Goal: Task Accomplishment & Management: Manage account settings

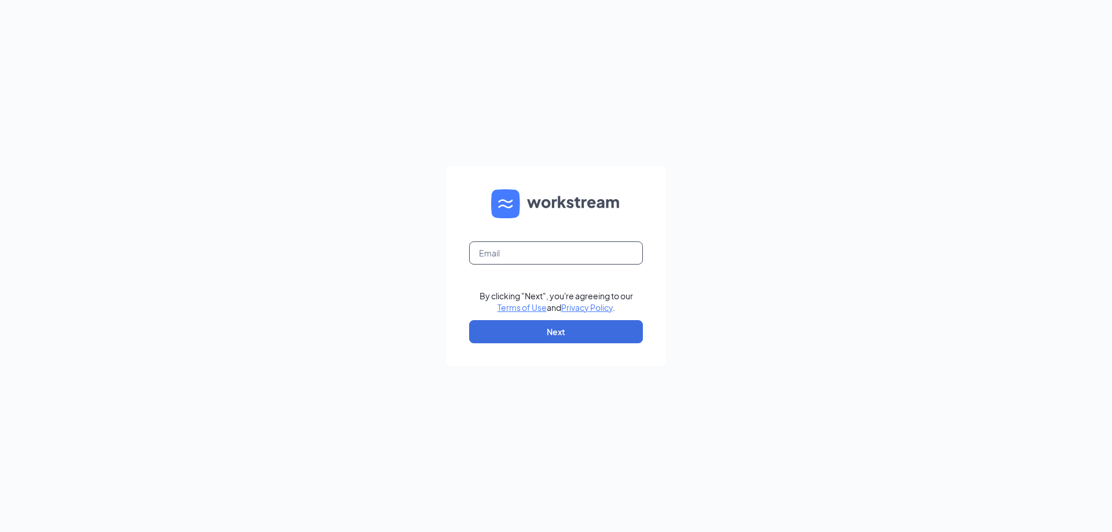
click at [576, 258] on input "text" at bounding box center [556, 252] width 174 height 23
type input "amanda.mosher@lafonewc.net"
click at [536, 336] on button "Next" at bounding box center [556, 331] width 174 height 23
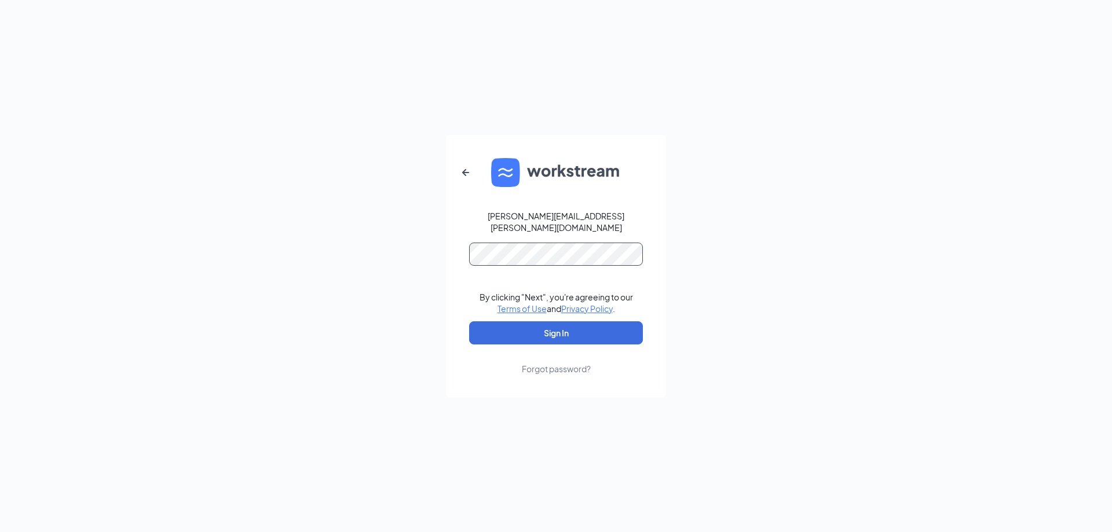
click at [469, 321] on button "Sign In" at bounding box center [556, 332] width 174 height 23
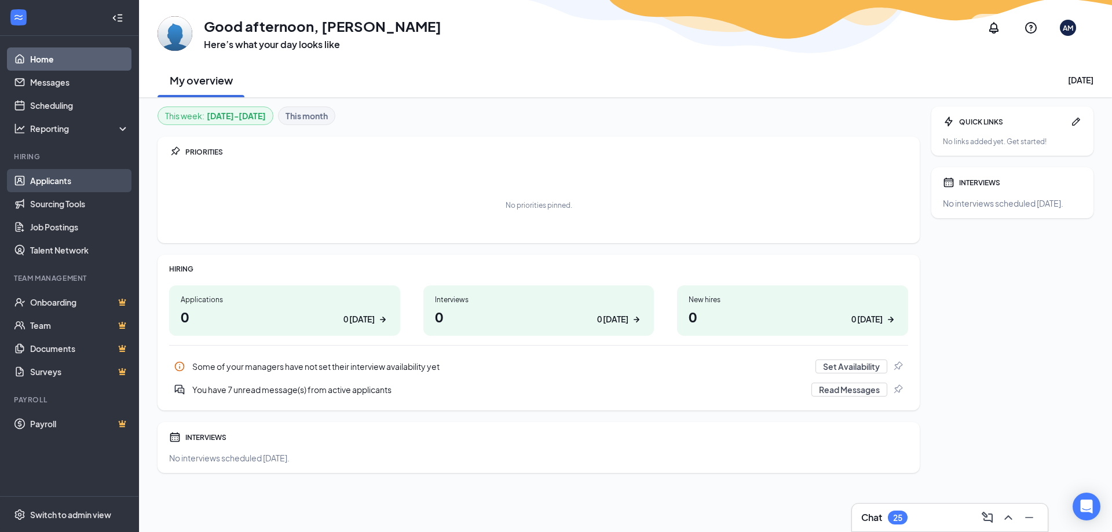
click at [86, 179] on link "Applicants" at bounding box center [79, 180] width 99 height 23
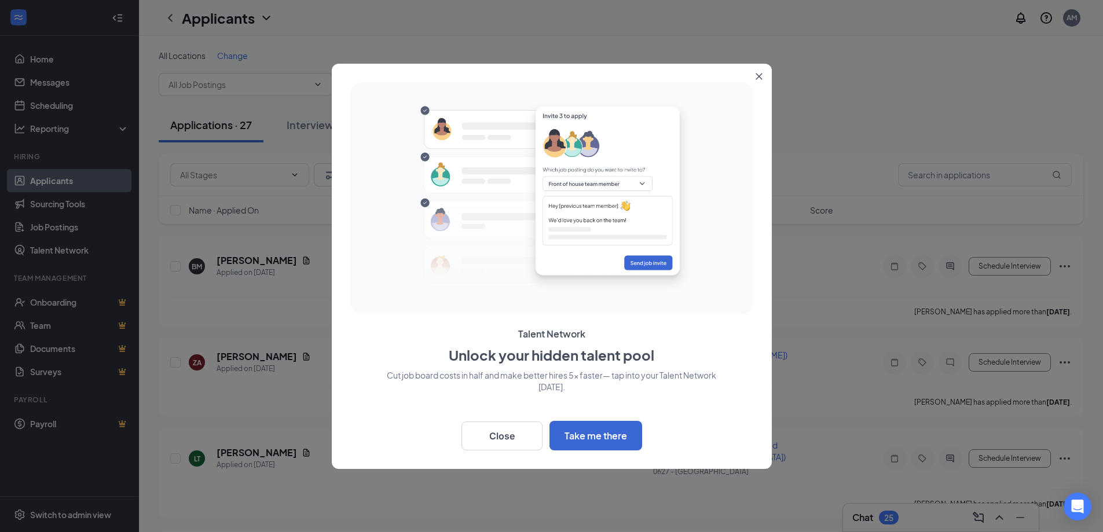
click at [758, 76] on icon "Close" at bounding box center [759, 76] width 6 height 6
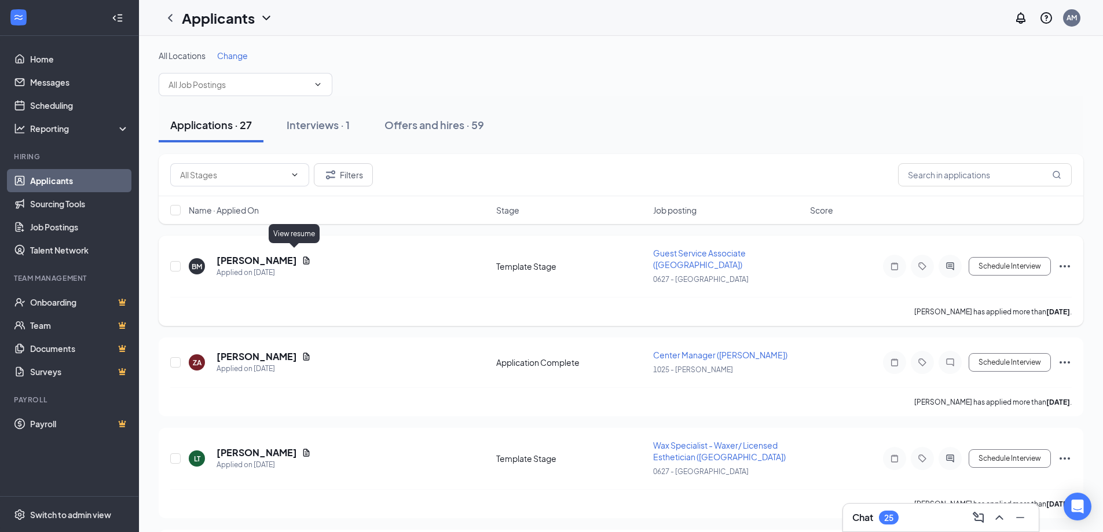
click at [302, 256] on icon "Document" at bounding box center [306, 260] width 9 height 9
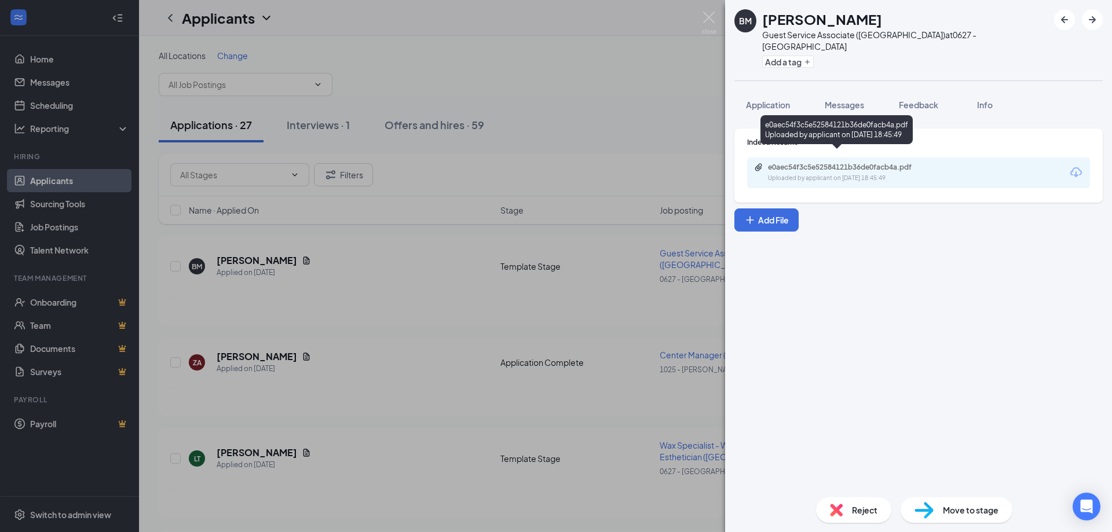
click at [869, 158] on div "e0aec54f3c5e52584121b36de0facb4a.pdf Uploaded by applicant on [DATE] 18:45:49" at bounding box center [918, 173] width 343 height 31
click at [828, 163] on div "e0aec54f3c5e52584121b36de0facb4a.pdf" at bounding box center [849, 167] width 162 height 9
click at [757, 100] on span "Application" at bounding box center [768, 105] width 44 height 10
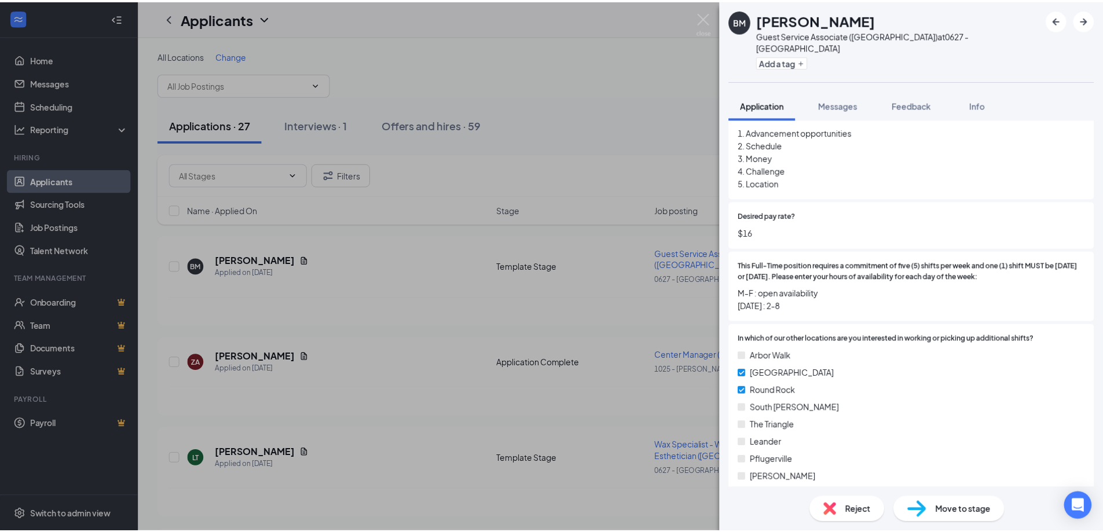
scroll to position [637, 0]
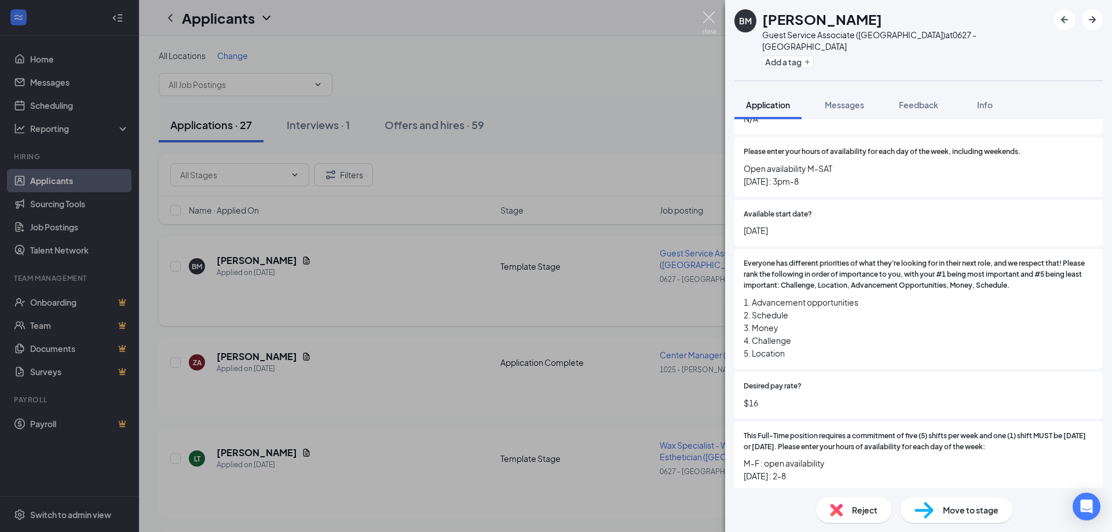
click at [709, 12] on img at bounding box center [709, 23] width 14 height 23
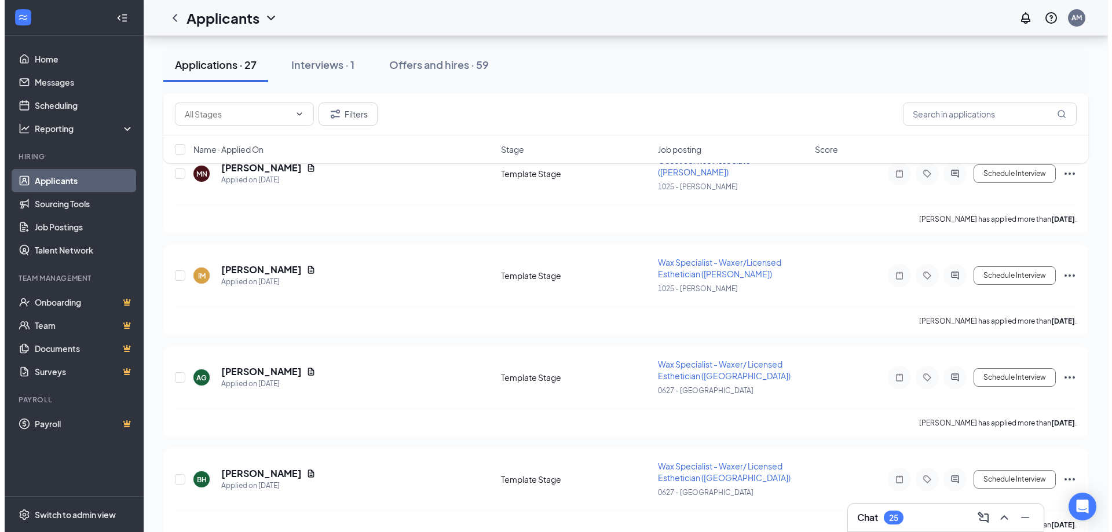
scroll to position [637, 0]
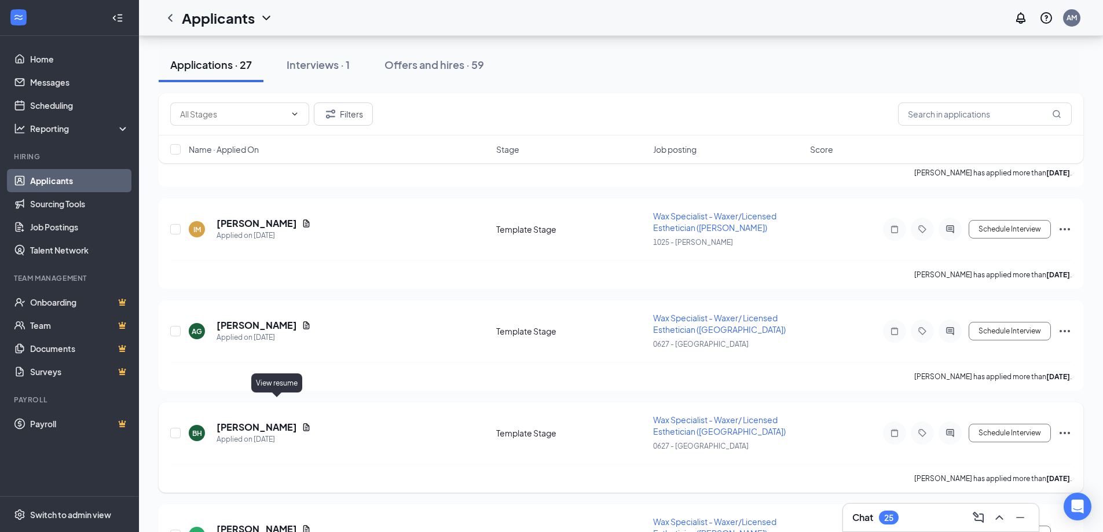
click at [303, 423] on icon "Document" at bounding box center [306, 427] width 6 height 8
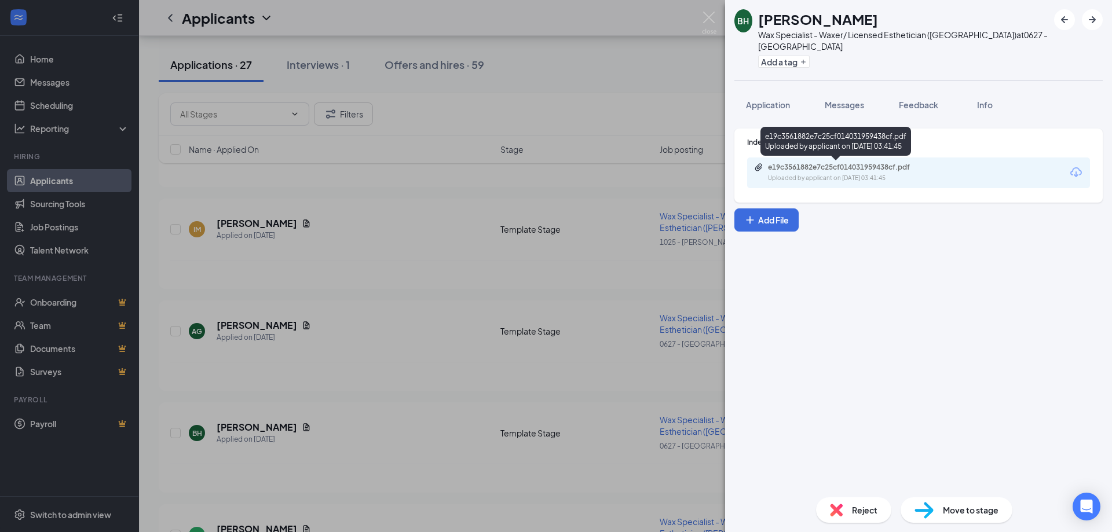
click at [885, 170] on div "e19c3561882e7c25cf014031959438cf.pdf" at bounding box center [849, 167] width 162 height 9
click at [749, 108] on span "Application" at bounding box center [768, 105] width 44 height 10
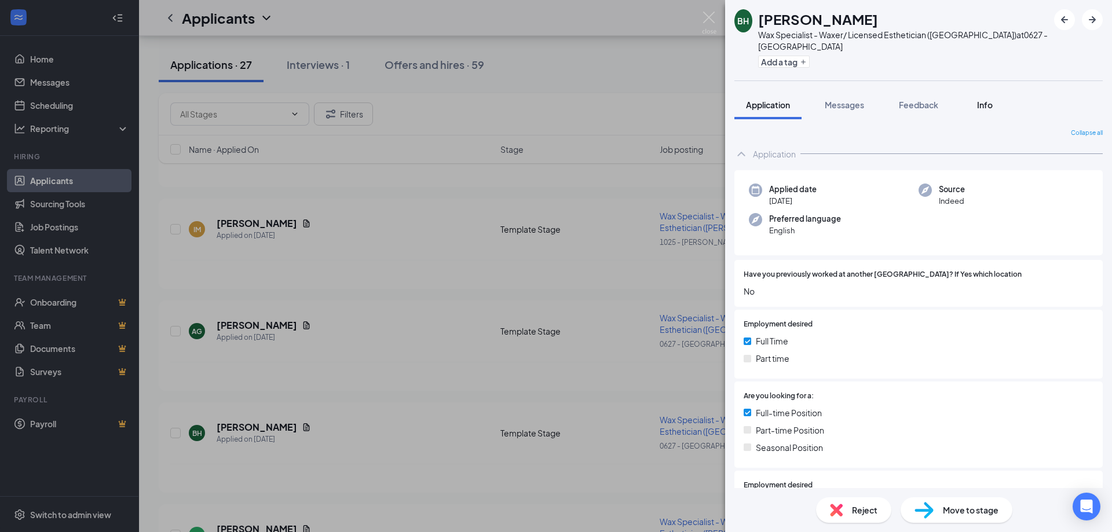
click at [990, 104] on span "Info" at bounding box center [985, 105] width 16 height 10
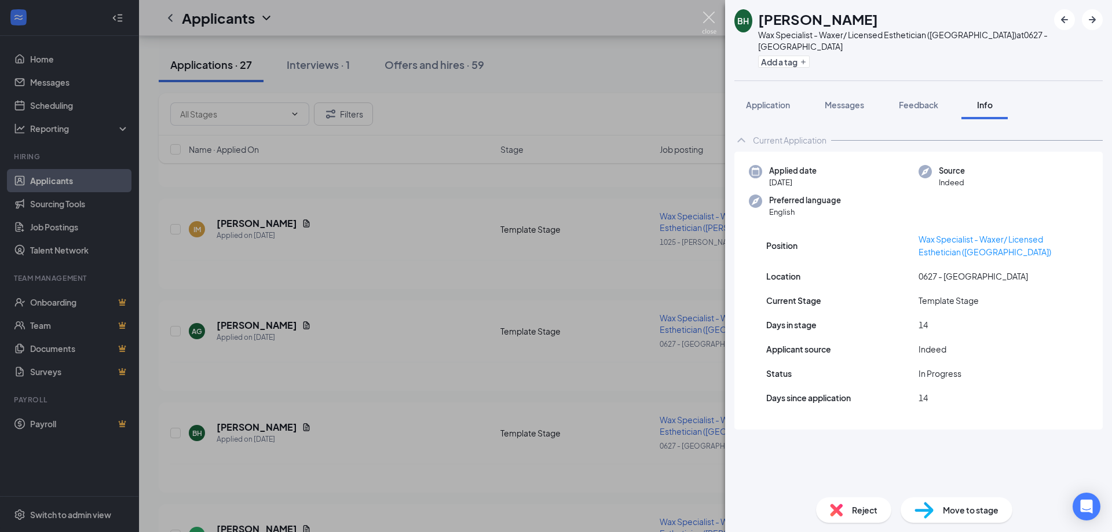
click at [702, 15] on img at bounding box center [709, 23] width 14 height 23
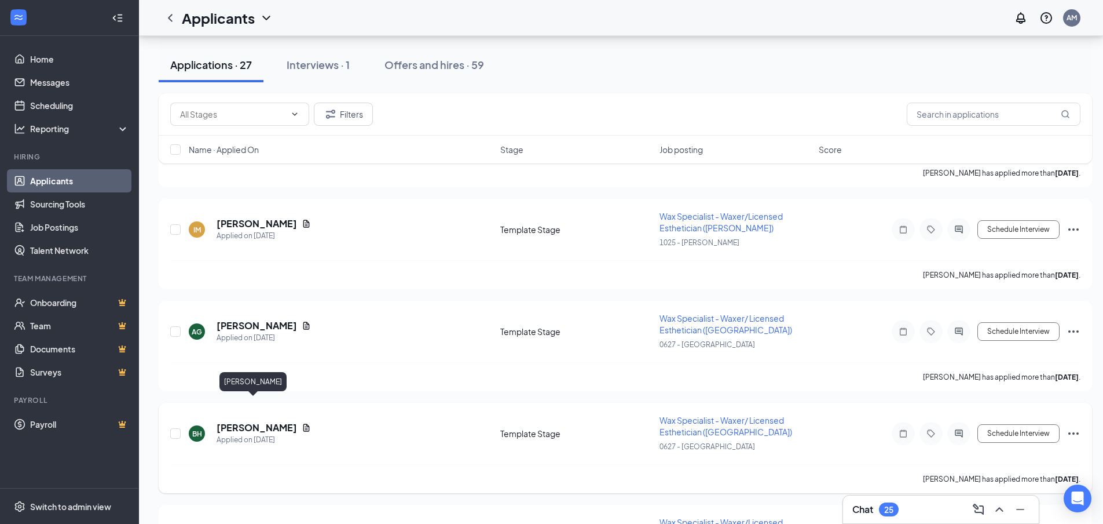
click at [249, 421] on h5 "[PERSON_NAME]" at bounding box center [257, 427] width 80 height 13
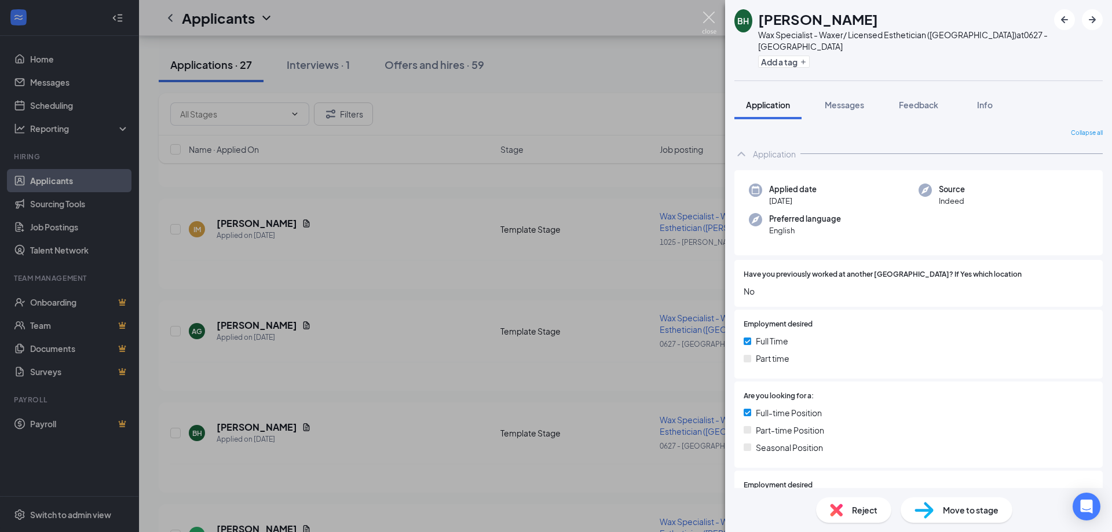
click at [712, 23] on img at bounding box center [709, 23] width 14 height 23
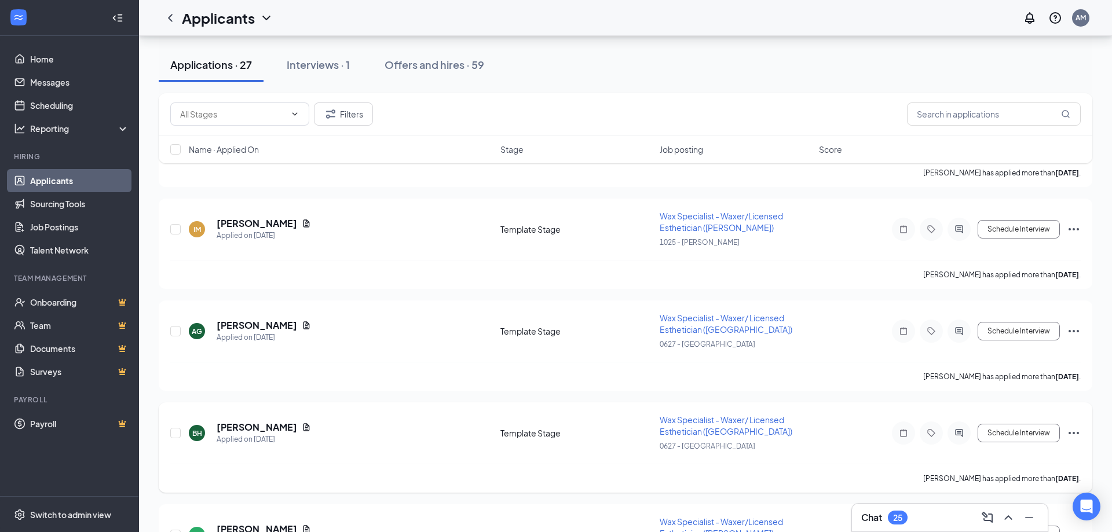
click at [302, 423] on icon "Document" at bounding box center [306, 427] width 9 height 9
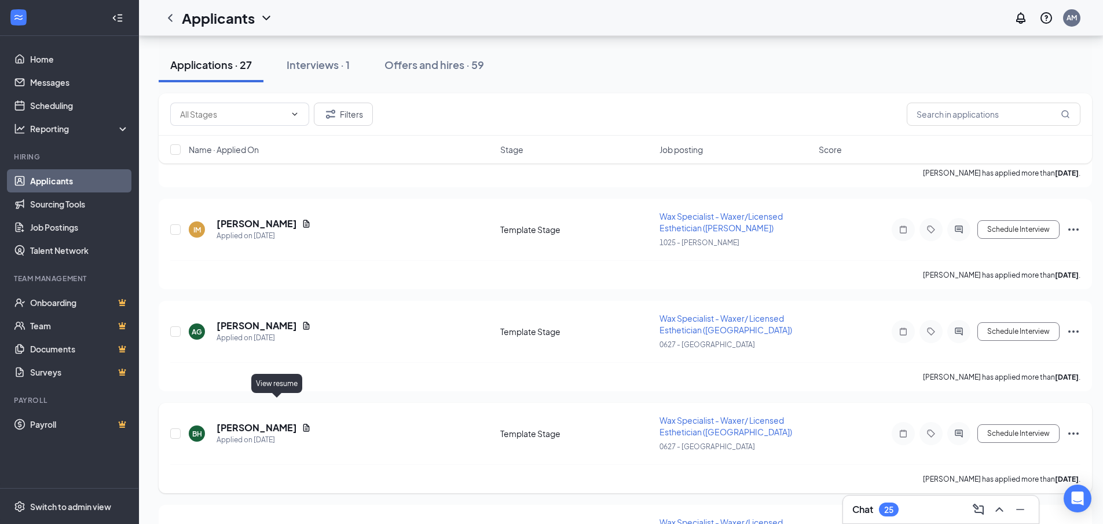
click at [303, 423] on icon "Document" at bounding box center [306, 427] width 6 height 8
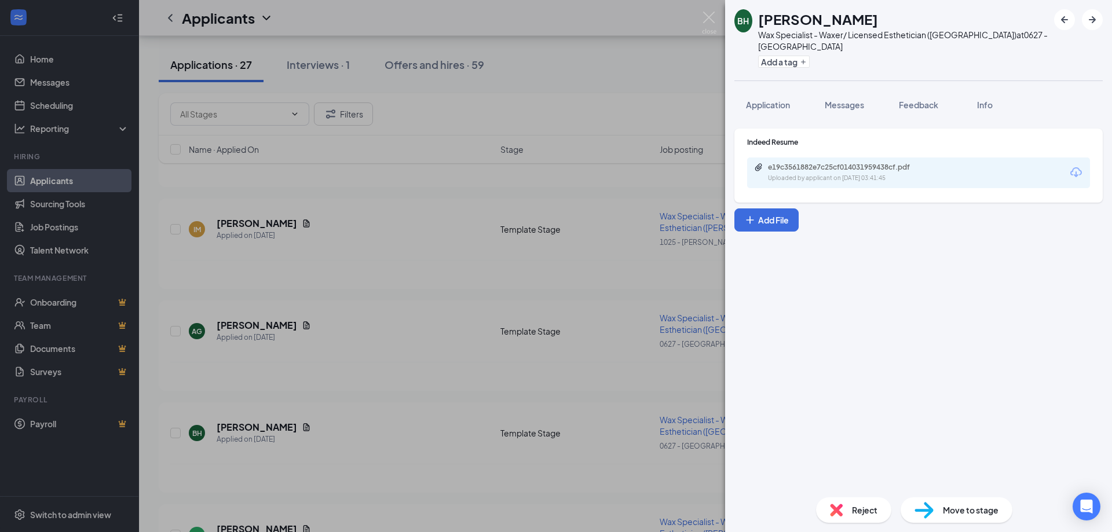
click at [797, 167] on div "e19c3561882e7c25cf014031959438cf.pdf" at bounding box center [849, 167] width 162 height 9
click at [713, 23] on img at bounding box center [709, 23] width 14 height 23
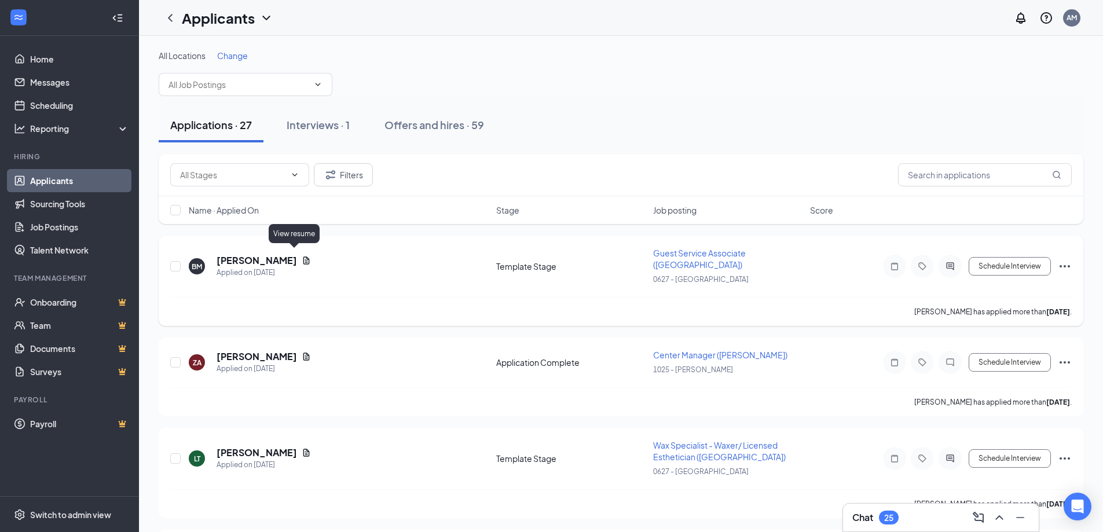
click at [302, 256] on icon "Document" at bounding box center [306, 260] width 9 height 9
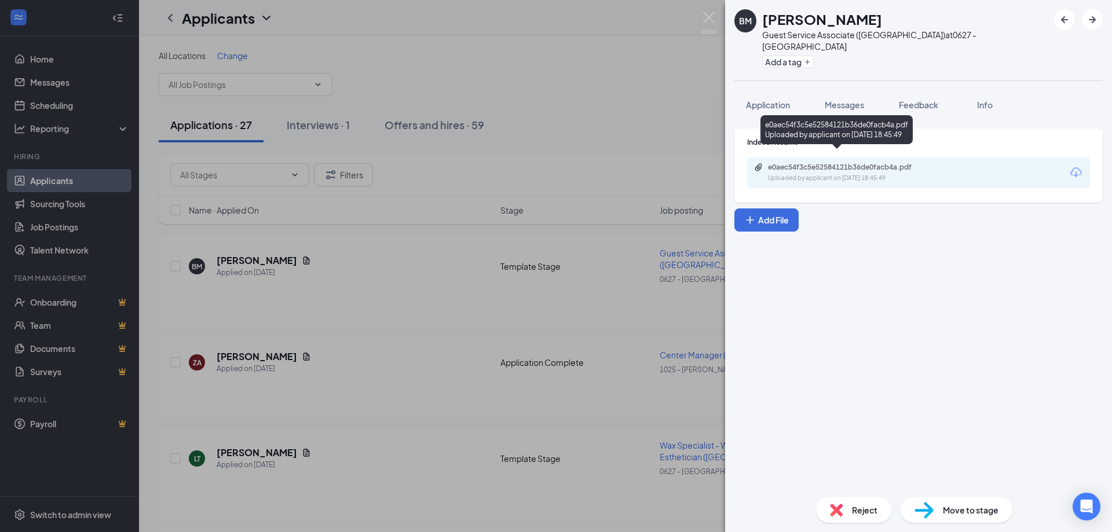
click at [848, 163] on div "e0aec54f3c5e52584121b36de0facb4a.pdf" at bounding box center [849, 167] width 162 height 9
click at [712, 15] on img at bounding box center [709, 23] width 14 height 23
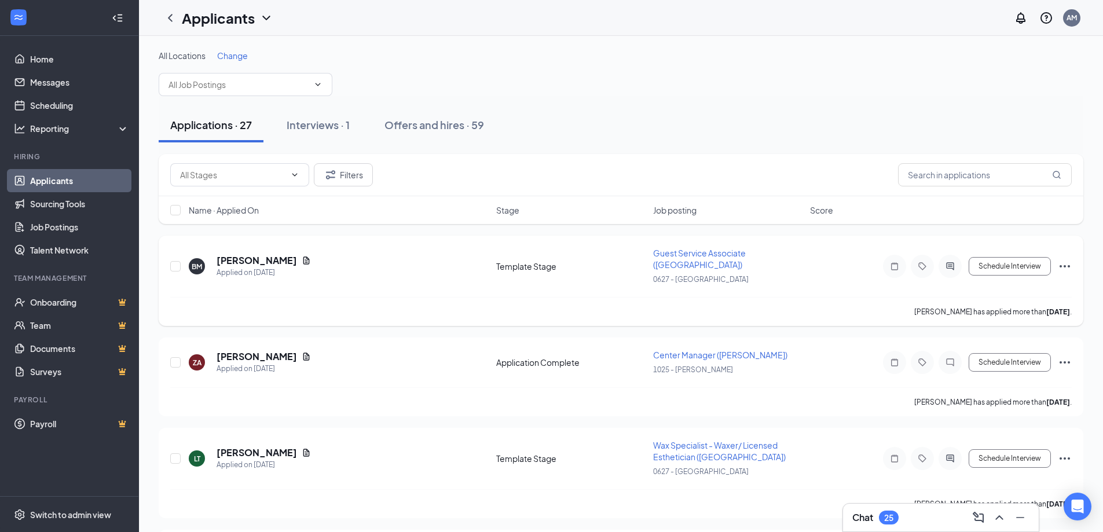
click at [1065, 259] on icon "Ellipses" at bounding box center [1065, 266] width 14 height 14
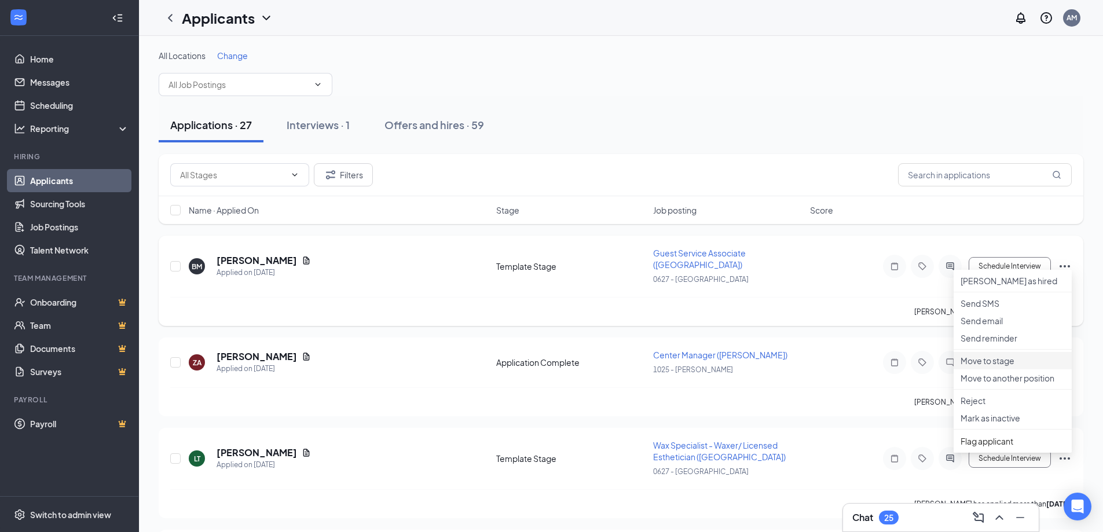
click at [1025, 367] on p "Move to stage" at bounding box center [1013, 361] width 104 height 12
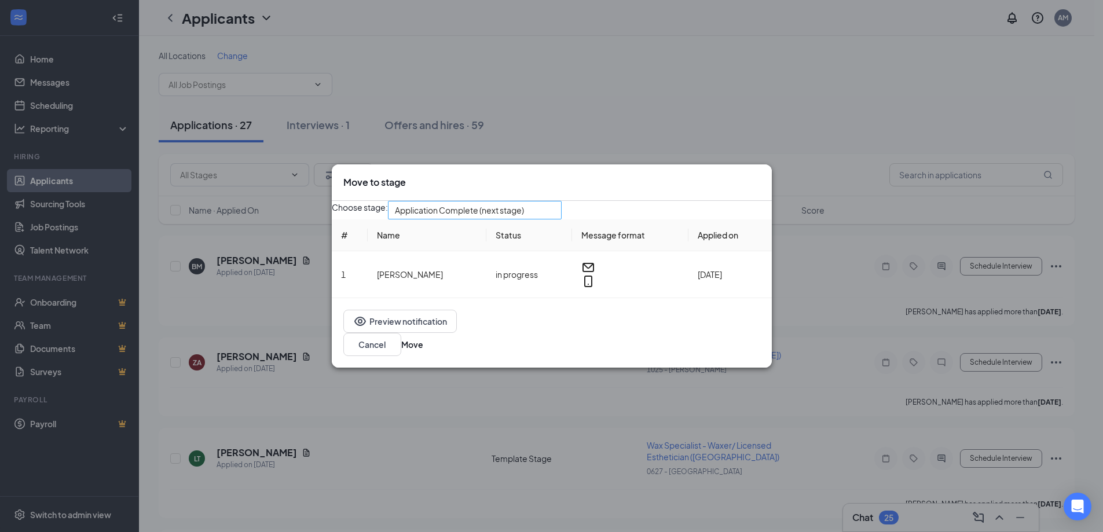
click at [448, 219] on span "Application Complete (next stage)" at bounding box center [459, 210] width 129 height 17
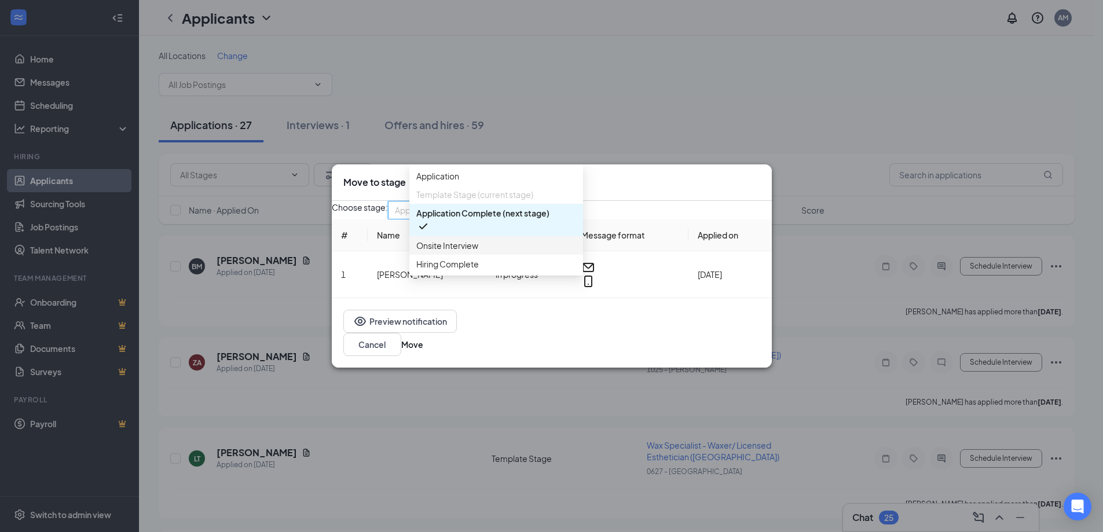
click at [444, 252] on span "Onsite Interview" at bounding box center [447, 245] width 62 height 13
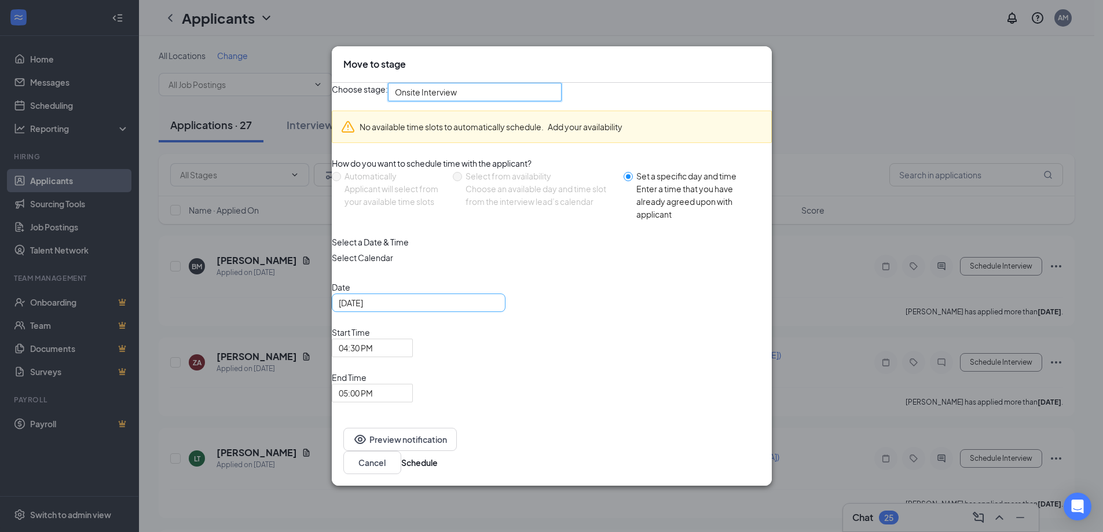
click at [499, 309] on div "[DATE]" at bounding box center [419, 303] width 160 height 13
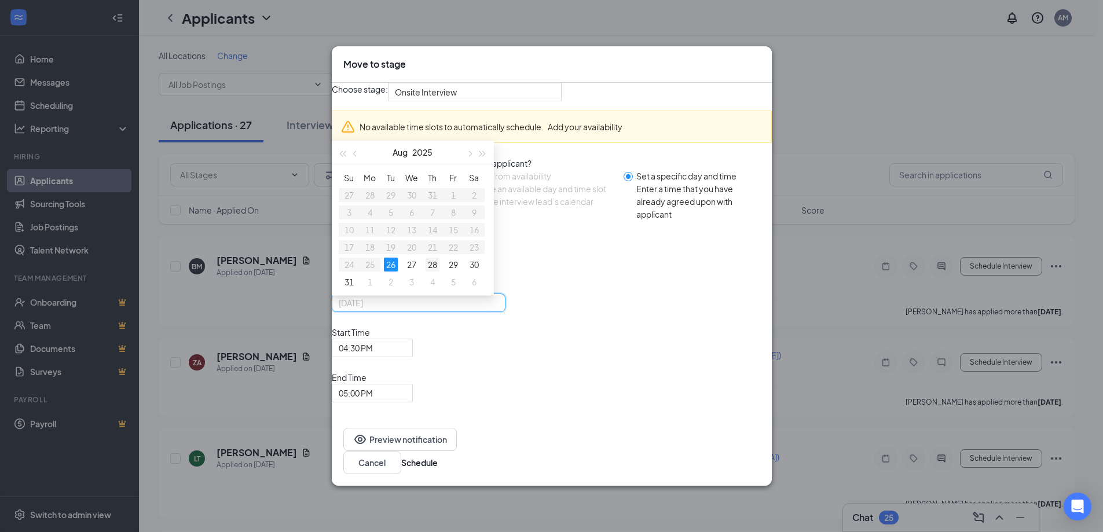
type input "[DATE]"
click at [440, 272] on div "28" at bounding box center [433, 265] width 14 height 14
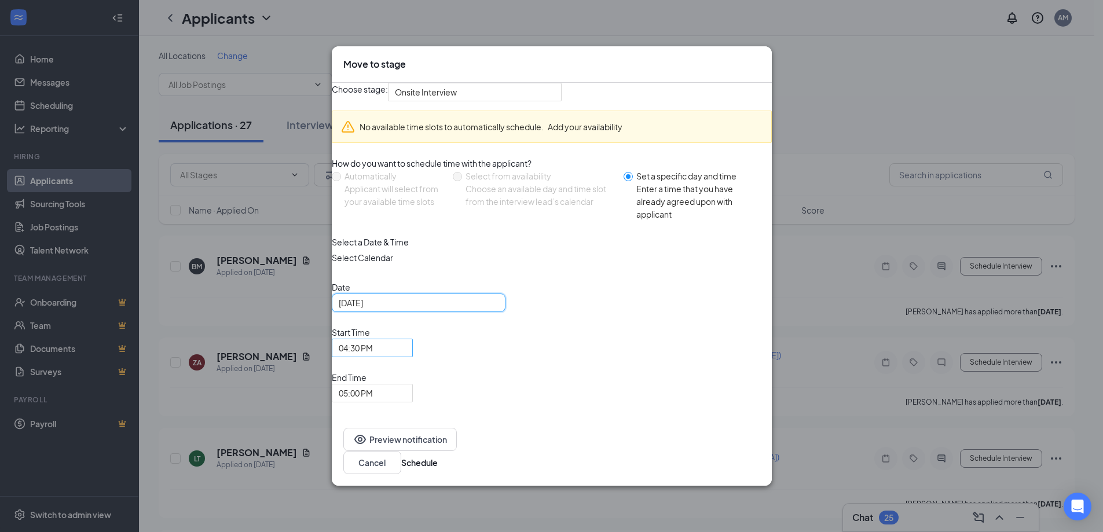
click at [373, 357] on span "04:30 PM" at bounding box center [356, 347] width 34 height 17
click at [373, 385] on span "05:00 PM" at bounding box center [356, 393] width 34 height 17
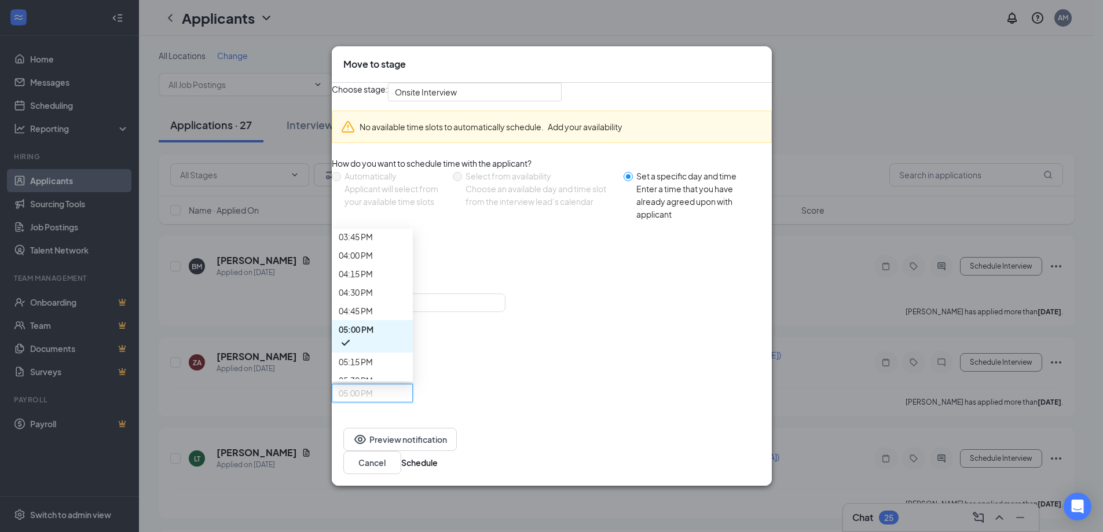
scroll to position [1170, 0]
click at [438, 456] on button "Schedule" at bounding box center [419, 462] width 36 height 13
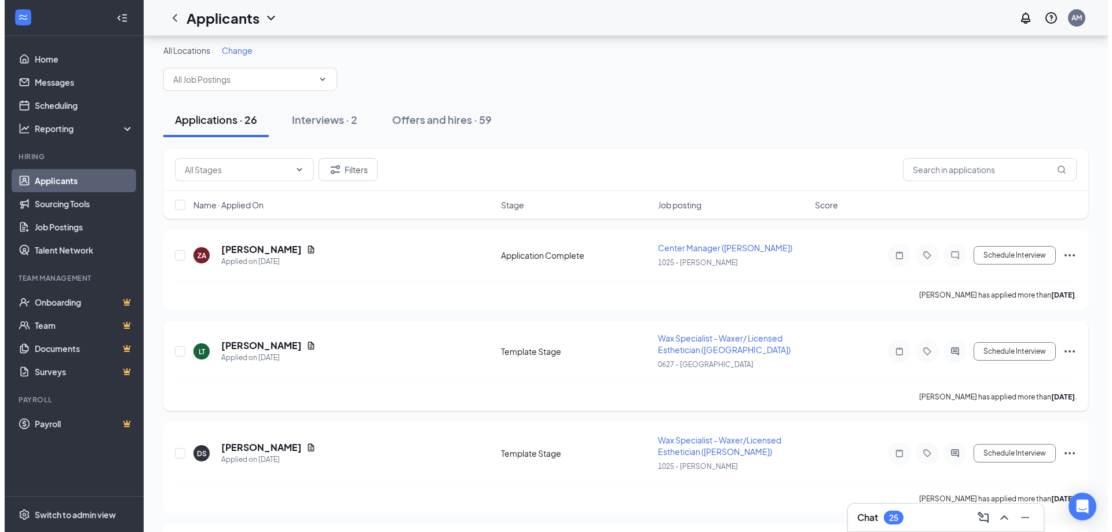
scroll to position [0, 0]
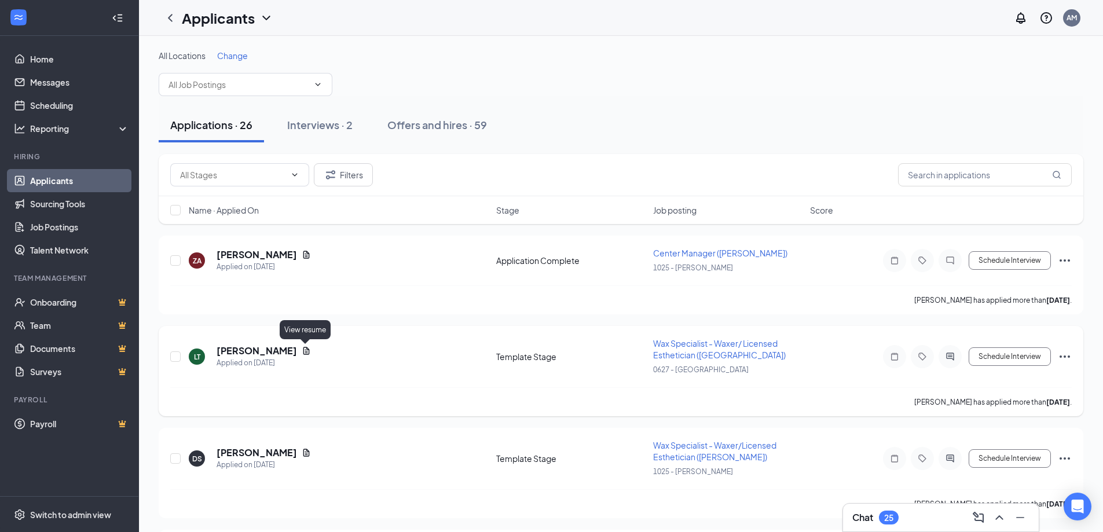
click at [303, 351] on icon "Document" at bounding box center [306, 350] width 9 height 9
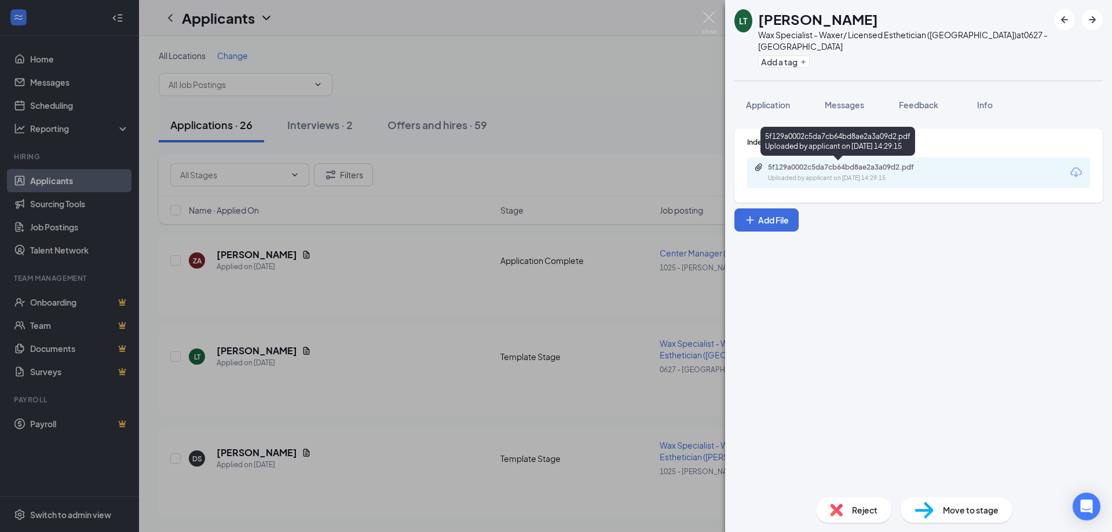
click at [896, 174] on div "Uploaded by applicant on [DATE] 14:29:15" at bounding box center [855, 178] width 174 height 9
click at [766, 107] on span "Application" at bounding box center [768, 105] width 44 height 10
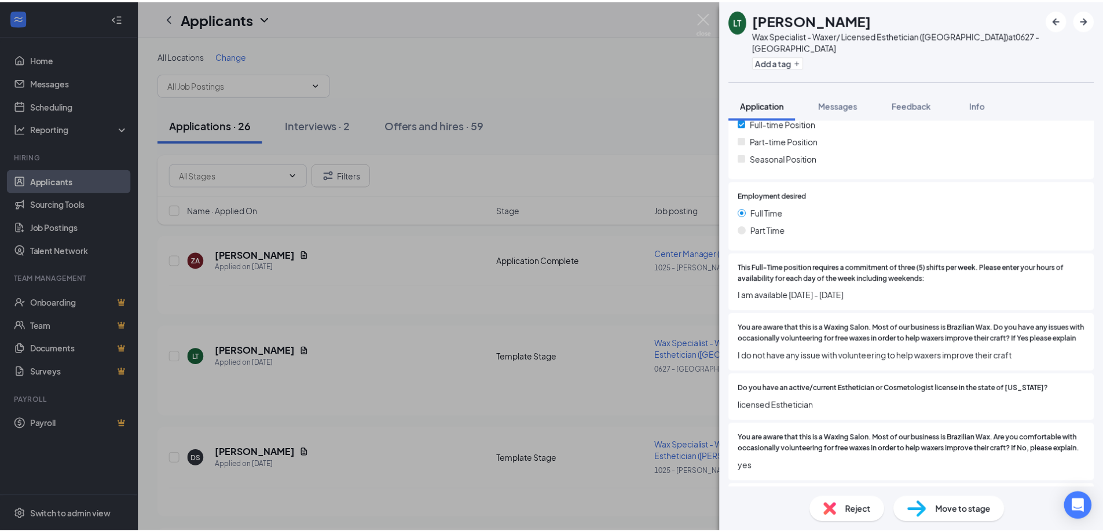
scroll to position [405, 0]
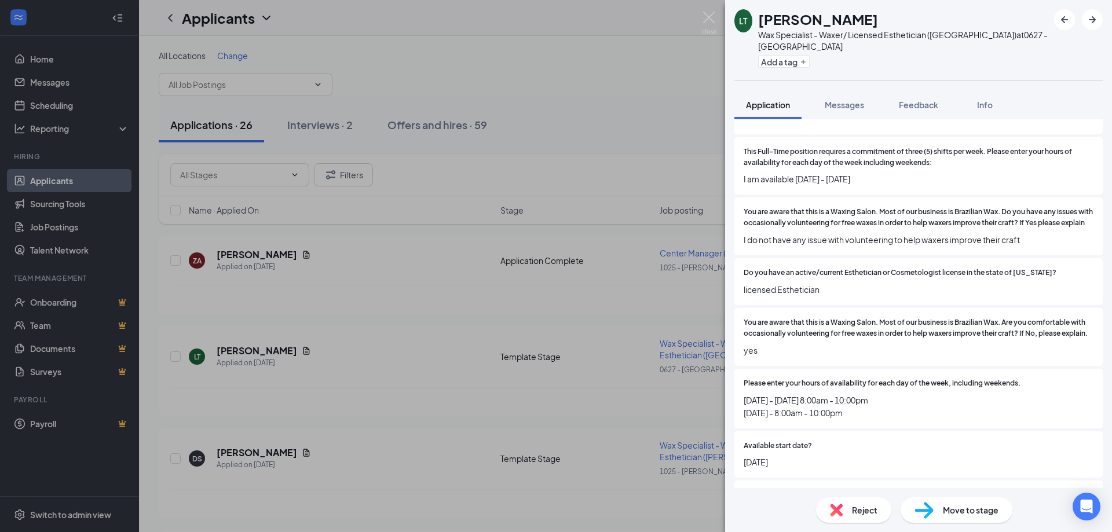
click at [718, 16] on div "LT [PERSON_NAME] Wax Specialist - Waxer/ Licensed Esthetician ([GEOGRAPHIC_DATA…" at bounding box center [556, 266] width 1112 height 532
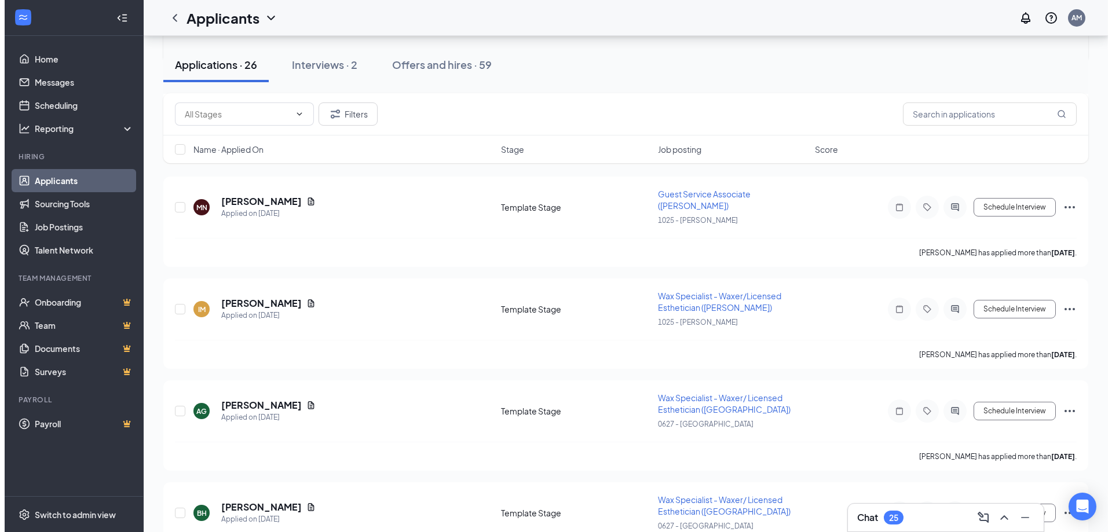
scroll to position [521, 0]
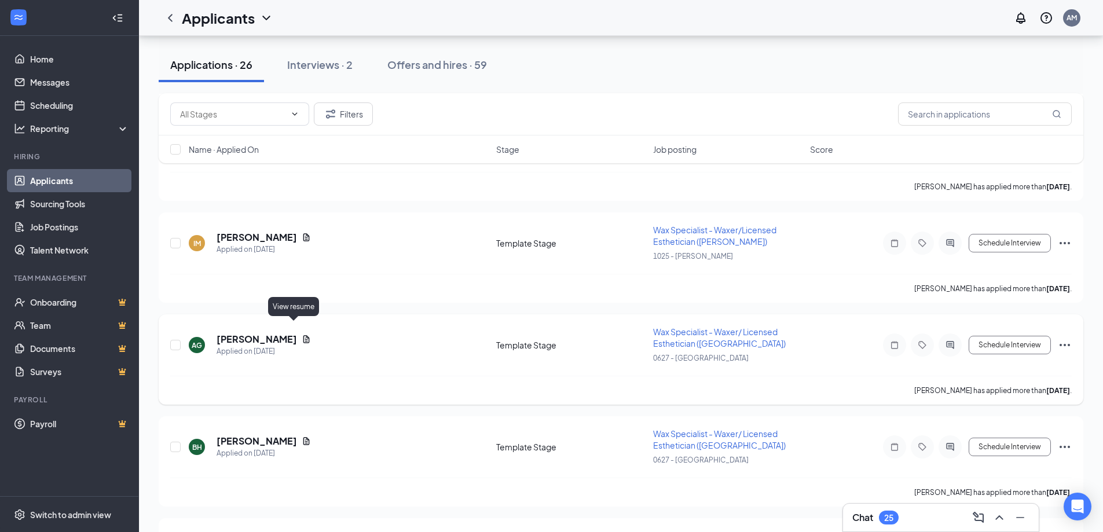
click at [302, 335] on icon "Document" at bounding box center [306, 339] width 9 height 9
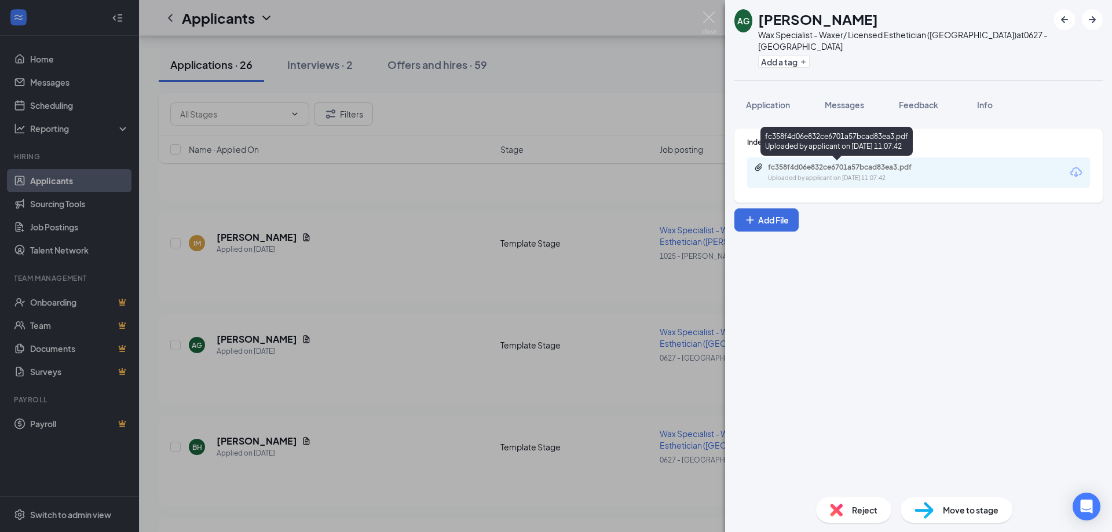
click at [829, 166] on div "fc358f4d06e832ce6701a57bcad83ea3.pdf" at bounding box center [849, 167] width 162 height 9
click at [759, 97] on button "Application" at bounding box center [767, 104] width 67 height 29
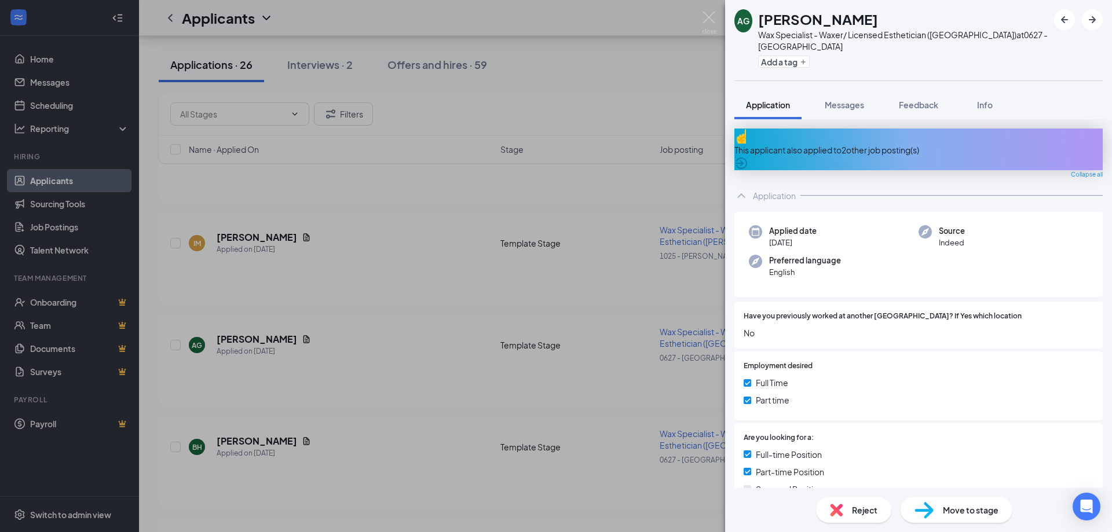
click at [747, 158] on icon "ArrowCircle" at bounding box center [741, 164] width 12 height 12
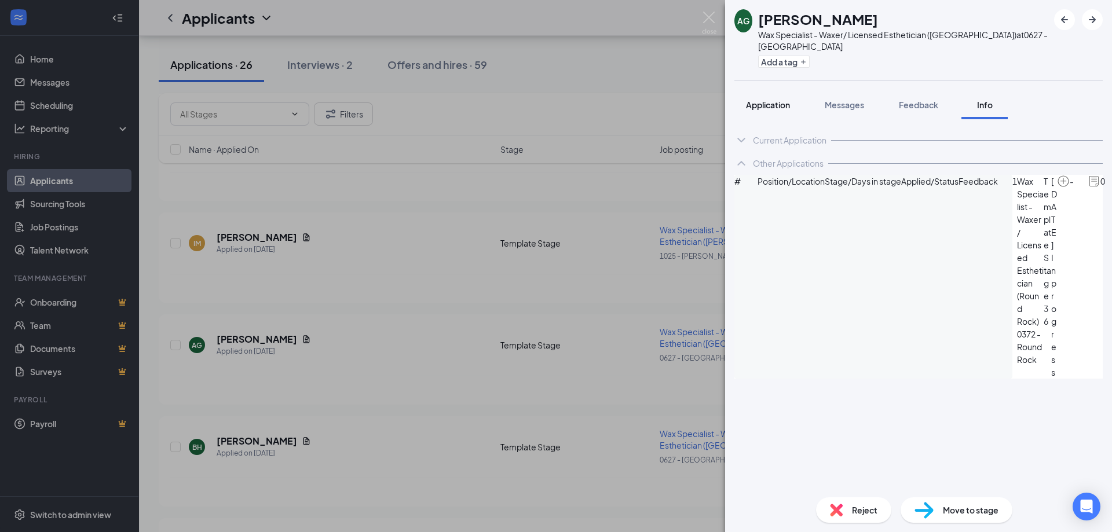
click at [763, 104] on span "Application" at bounding box center [768, 105] width 44 height 10
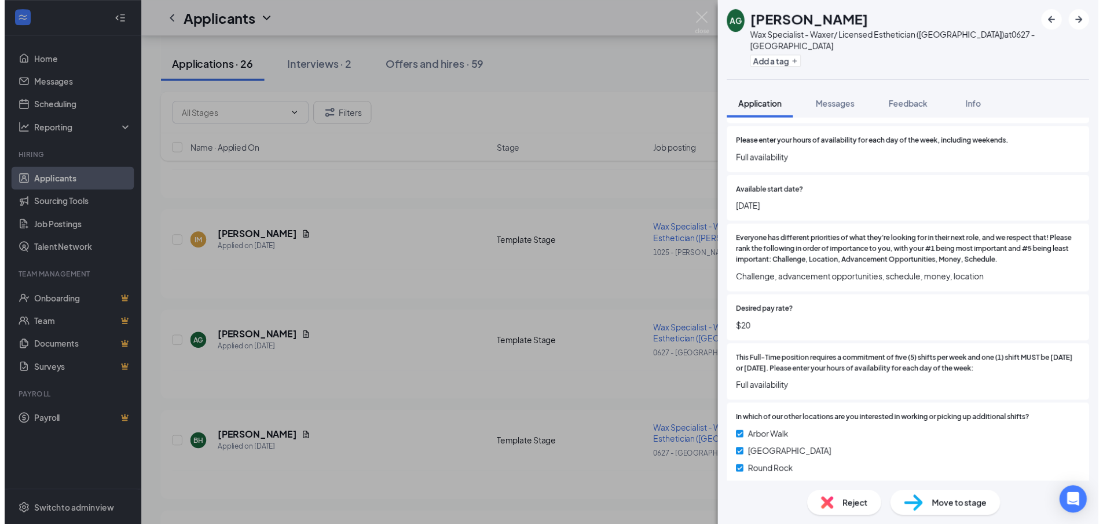
scroll to position [695, 0]
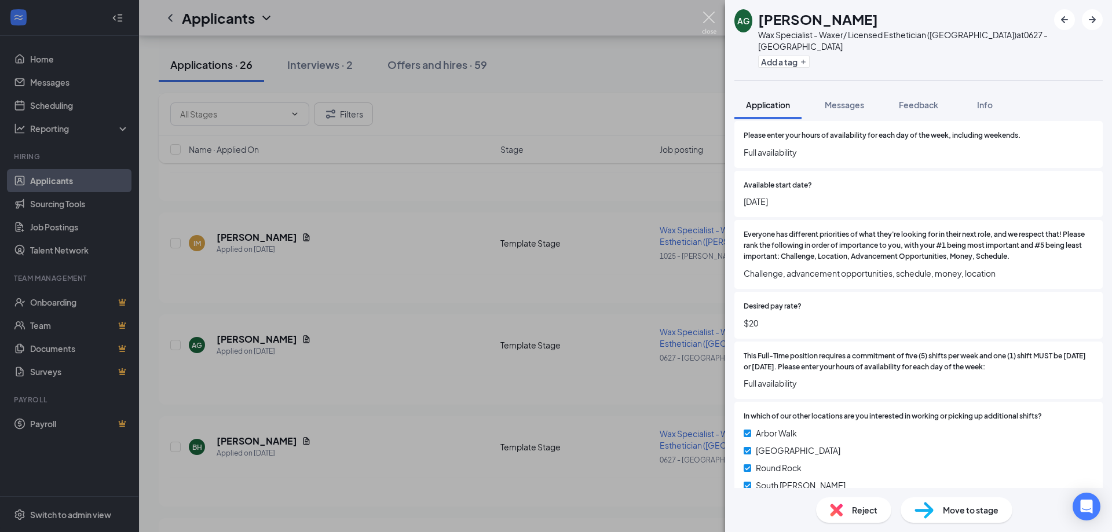
click at [702, 12] on img at bounding box center [709, 23] width 14 height 23
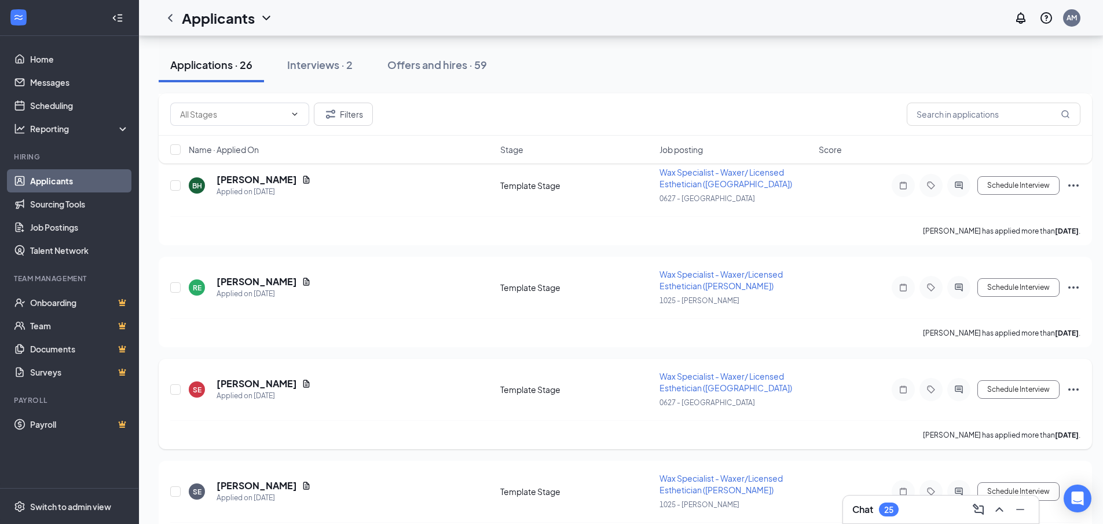
scroll to position [811, 0]
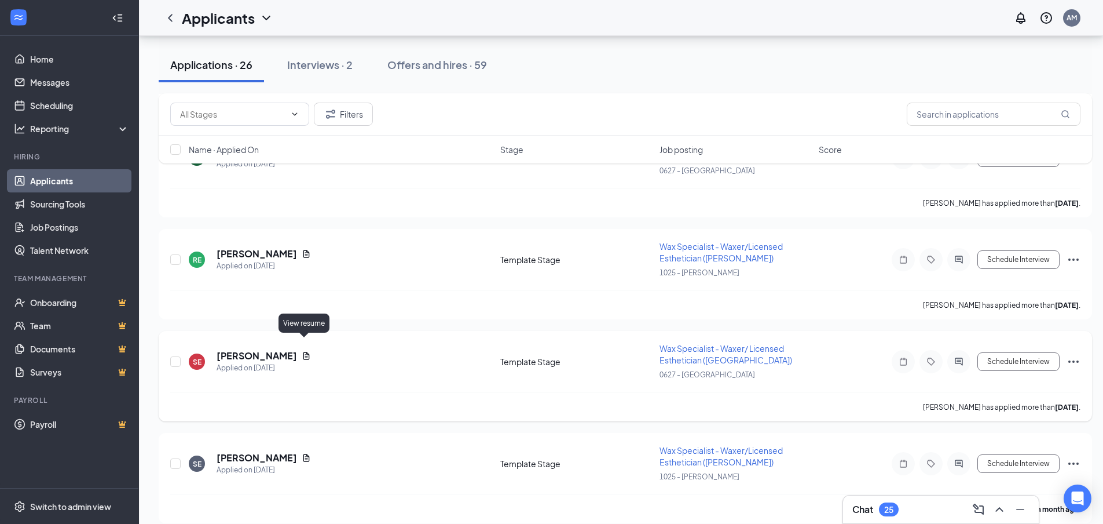
click at [305, 352] on icon "Document" at bounding box center [306, 356] width 6 height 8
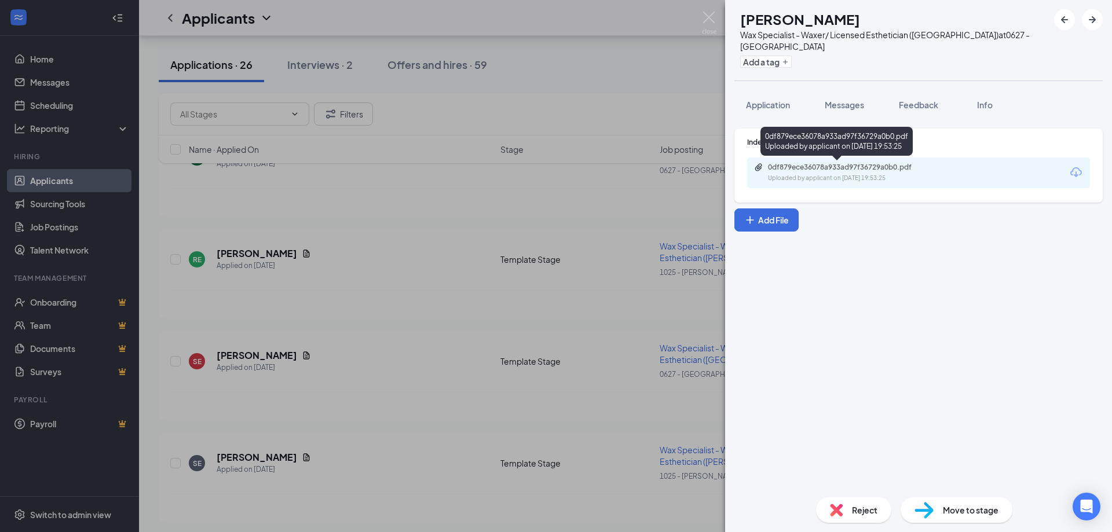
click at [923, 166] on div "0df879ece36078a933ad97f36729a0b0.pdf" at bounding box center [849, 167] width 162 height 9
click at [713, 16] on img at bounding box center [709, 23] width 14 height 23
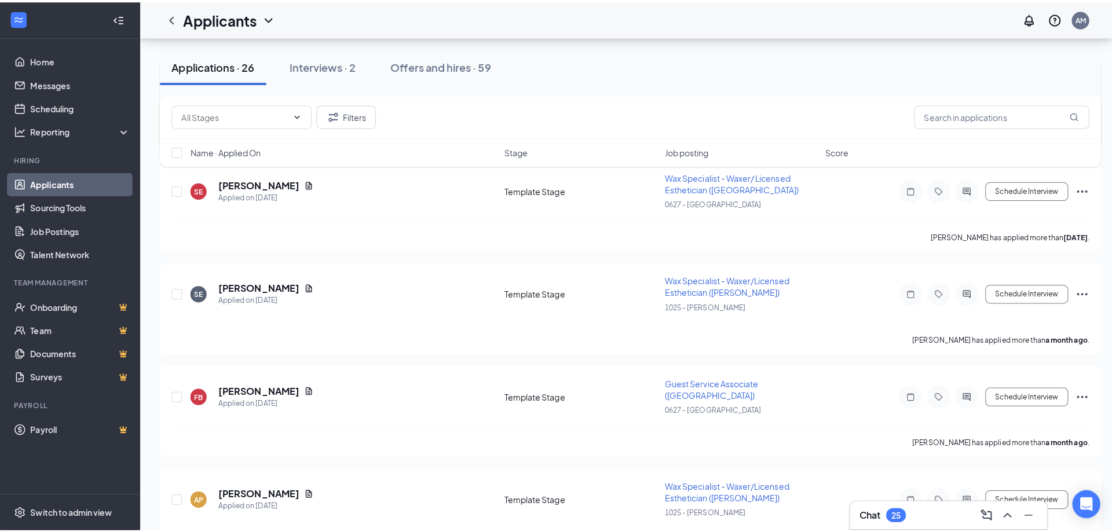
scroll to position [1042, 0]
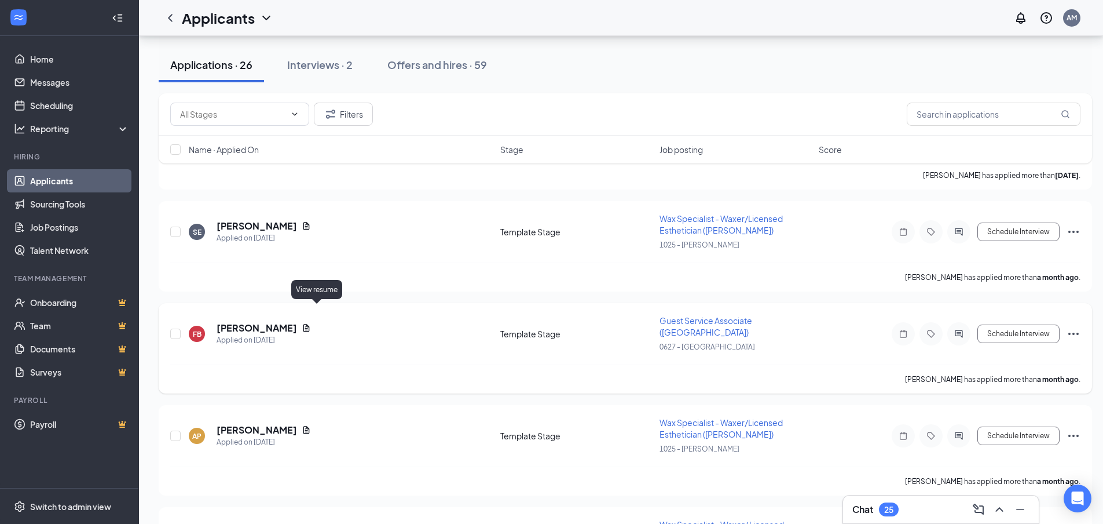
click at [311, 323] on icon "Document" at bounding box center [306, 327] width 9 height 9
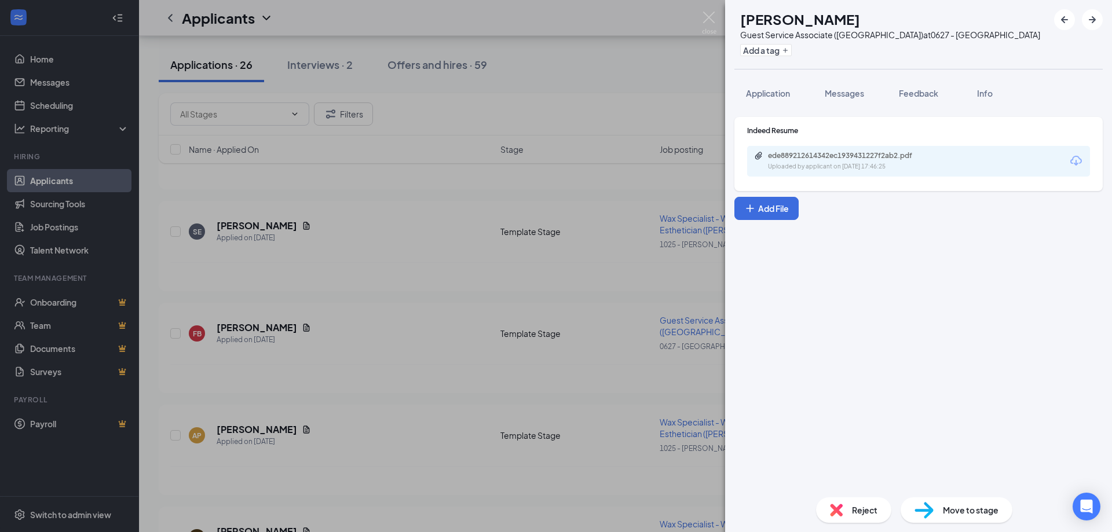
click at [906, 162] on div "Uploaded by applicant on [DATE] 17:46:25" at bounding box center [855, 166] width 174 height 9
click at [770, 93] on span "Application" at bounding box center [768, 93] width 44 height 10
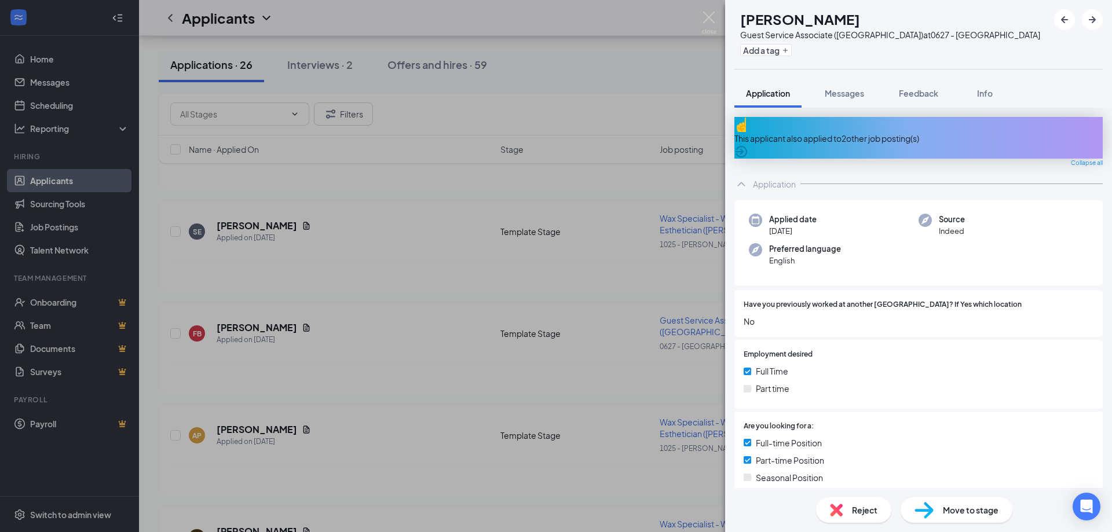
click at [1078, 123] on div "This applicant also applied to 2 other job posting(s)" at bounding box center [918, 138] width 368 height 42
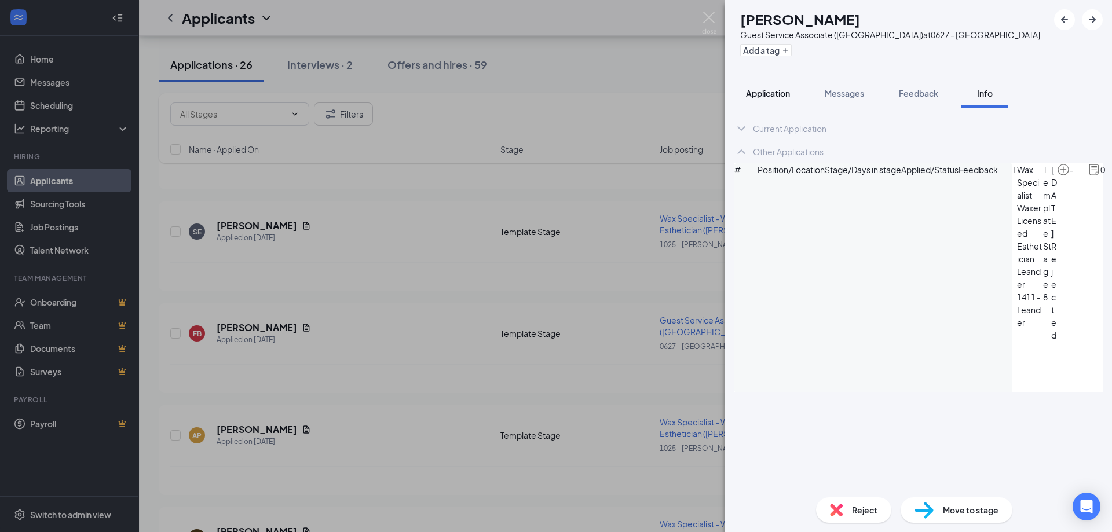
click at [766, 86] on button "Application" at bounding box center [767, 93] width 67 height 29
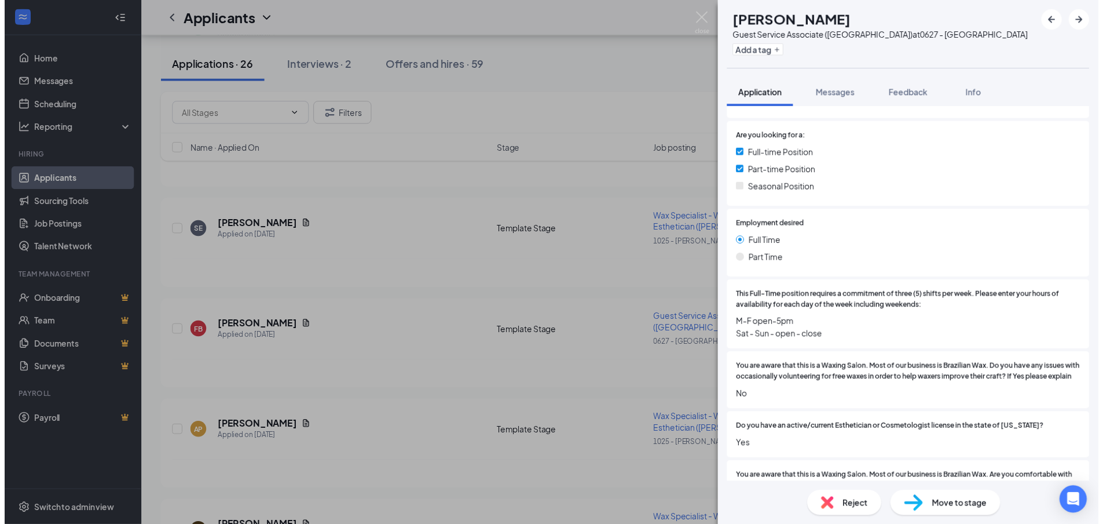
scroll to position [290, 0]
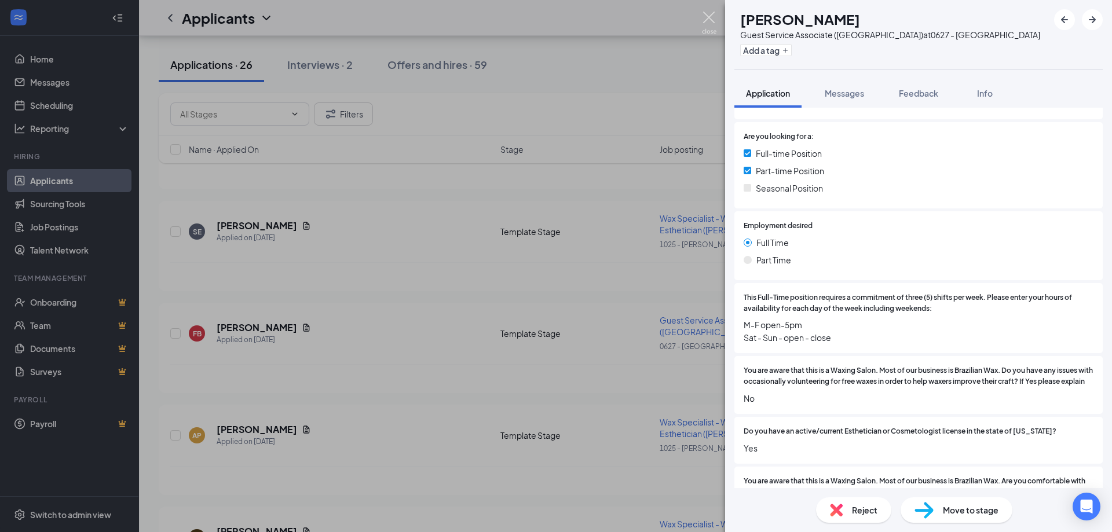
click at [705, 19] on img at bounding box center [709, 23] width 14 height 23
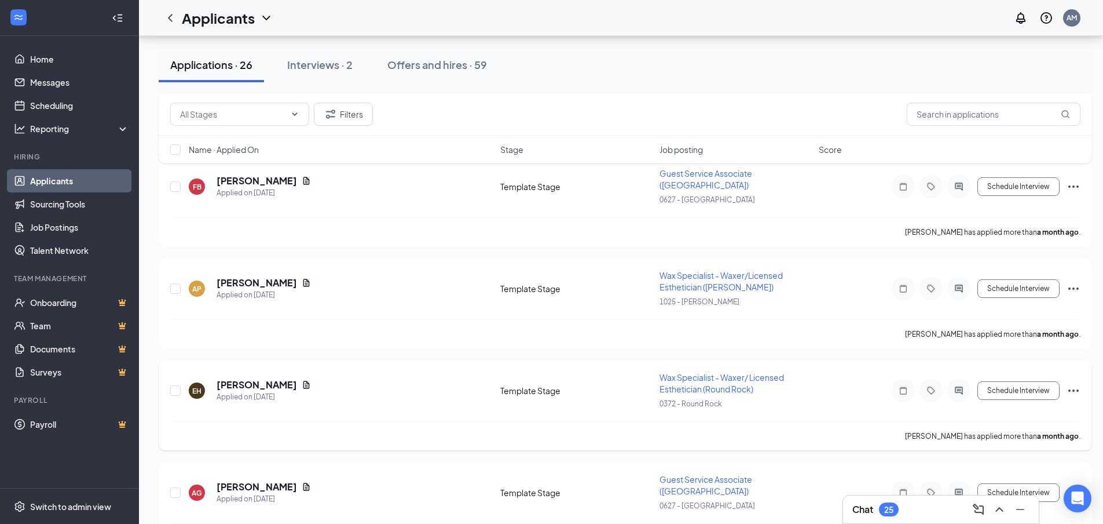
scroll to position [1216, 0]
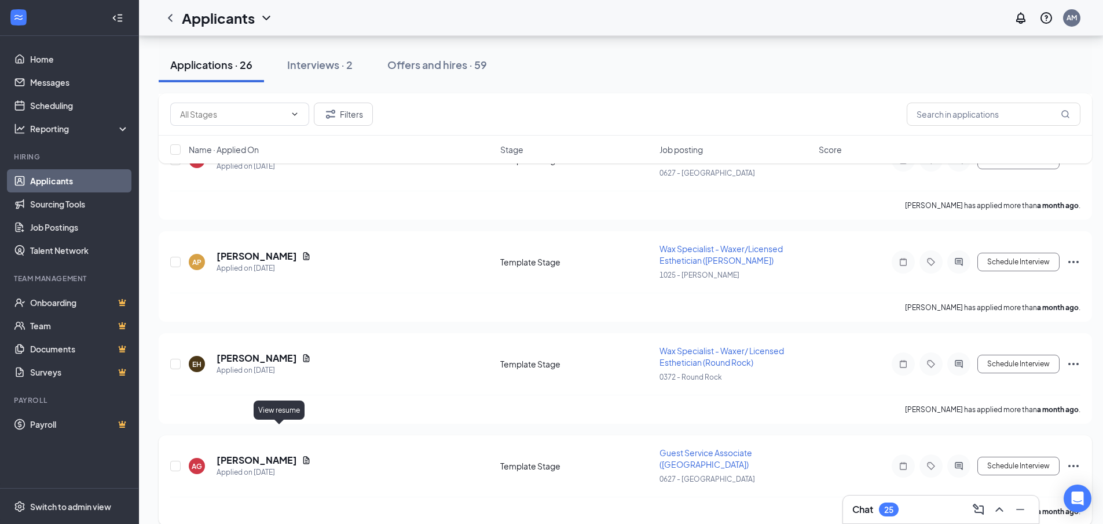
click at [302, 455] on icon "Document" at bounding box center [306, 459] width 9 height 9
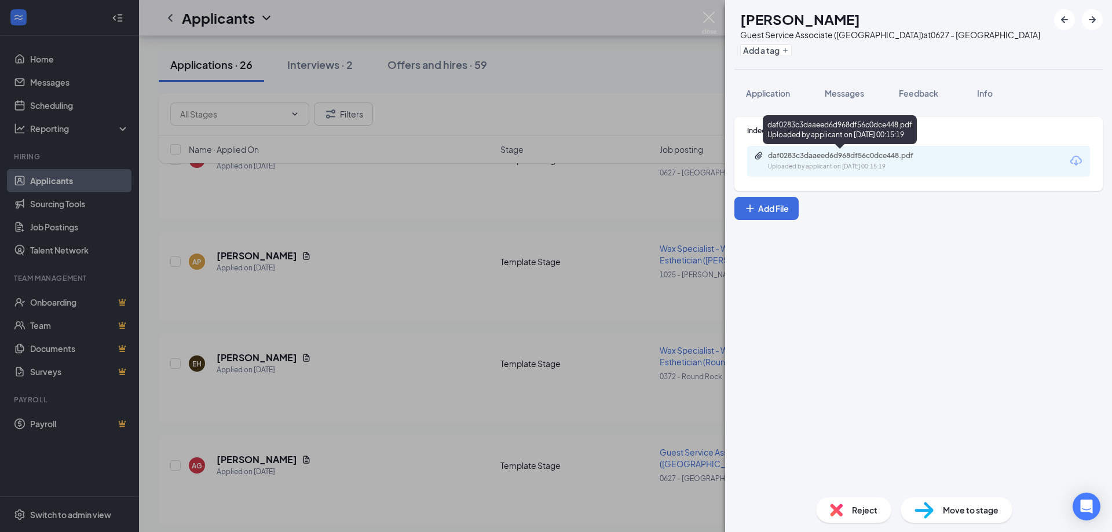
click at [889, 167] on div "Uploaded by applicant on [DATE] 00:15:19" at bounding box center [855, 166] width 174 height 9
click at [707, 5] on div "AG [PERSON_NAME] Guest Service Associate ([GEOGRAPHIC_DATA]) at 0627 - [GEOGRAP…" at bounding box center [556, 266] width 1112 height 532
